Goal: Task Accomplishment & Management: Manage account settings

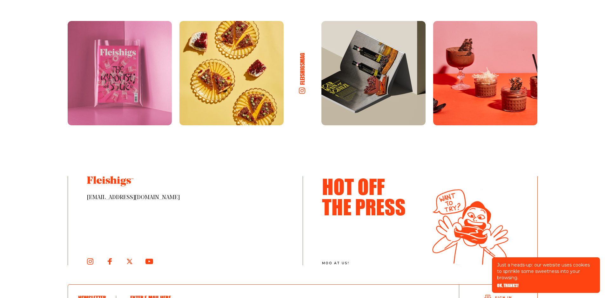
scroll to position [1199, 0]
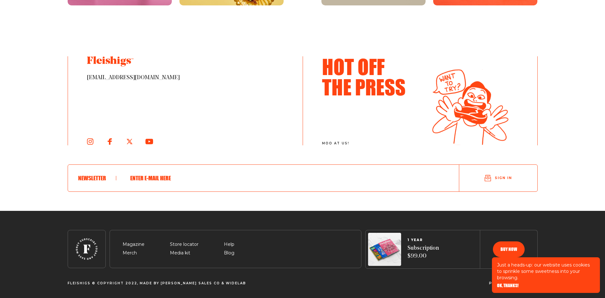
click at [500, 177] on span "Sign in" at bounding box center [503, 177] width 17 height 5
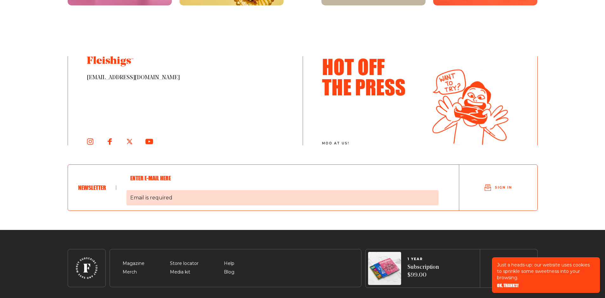
click at [142, 194] on span "Email is required" at bounding box center [282, 197] width 312 height 15
click at [142, 186] on input "Email is required" at bounding box center [282, 178] width 312 height 17
click at [141, 197] on span "Email is required" at bounding box center [282, 197] width 312 height 15
click at [141, 186] on input "Email is required" at bounding box center [282, 178] width 312 height 17
click at [131, 197] on span "Email is required" at bounding box center [282, 197] width 312 height 15
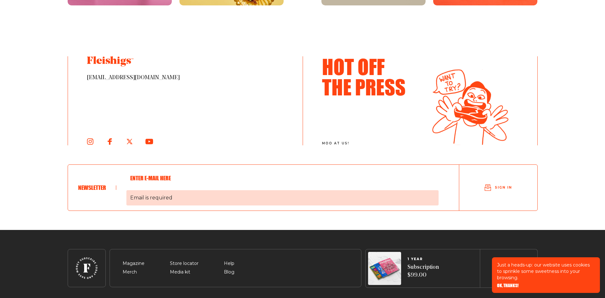
click at [131, 186] on input "Email is required" at bounding box center [282, 178] width 312 height 17
type input "doctorroberth@msn.com"
click at [501, 185] on span "Sign in" at bounding box center [503, 187] width 17 height 5
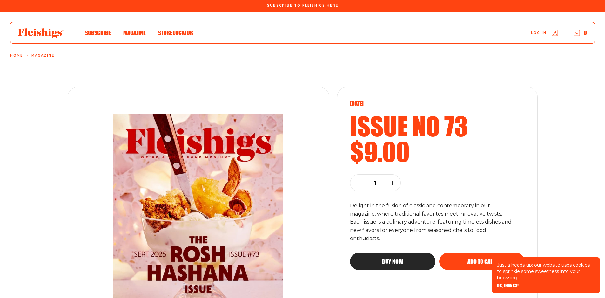
scroll to position [0, 0]
click at [555, 34] on icon "button" at bounding box center [555, 33] width 6 height 6
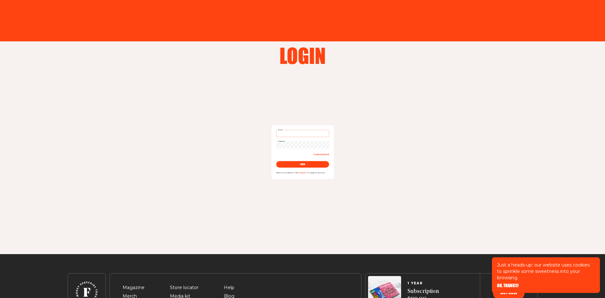
type input "doctorroberth@msn.com"
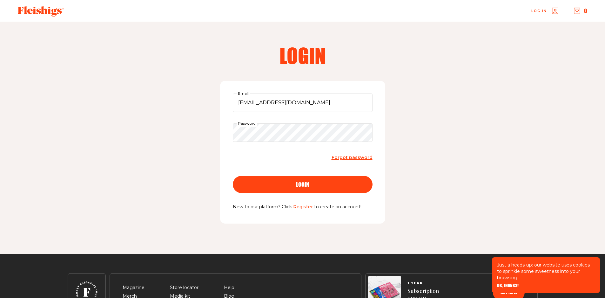
click at [299, 181] on span "login" at bounding box center [302, 179] width 13 height 6
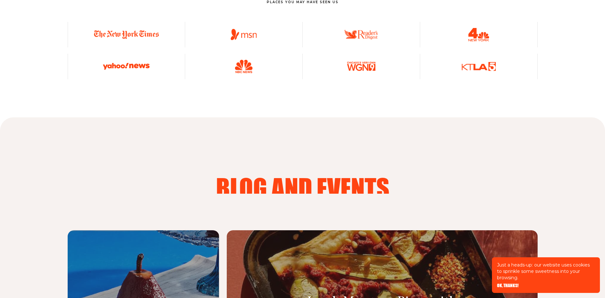
scroll to position [2462, 0]
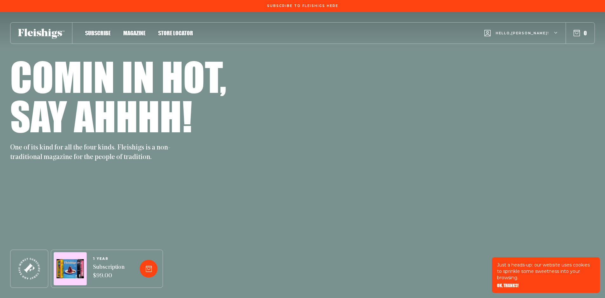
scroll to position [2890, 0]
